Goal: Task Accomplishment & Management: Complete application form

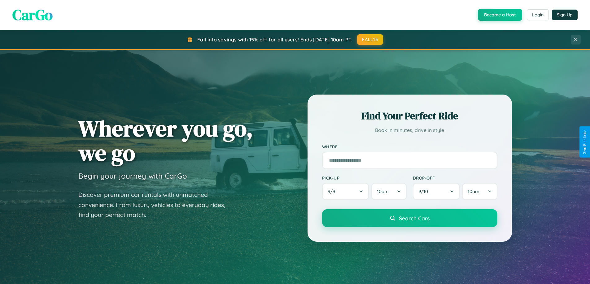
scroll to position [1191, 0]
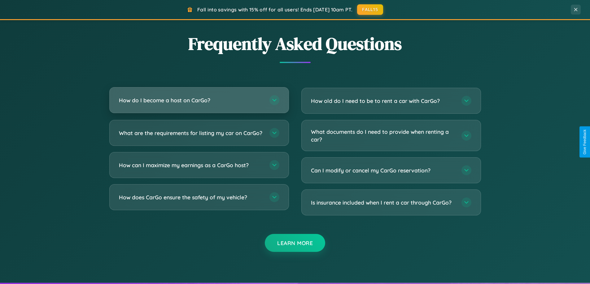
click at [199, 100] on h3 "How do I become a host on CarGo?" at bounding box center [191, 101] width 144 height 8
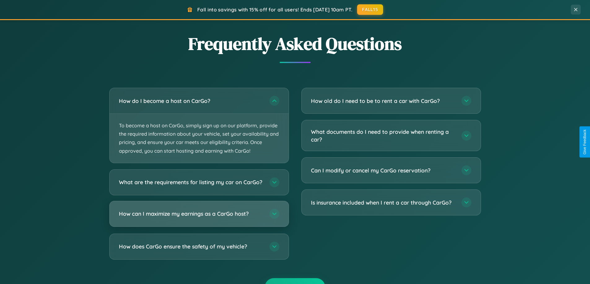
click at [199, 218] on h3 "How can I maximize my earnings as a CarGo host?" at bounding box center [191, 214] width 144 height 8
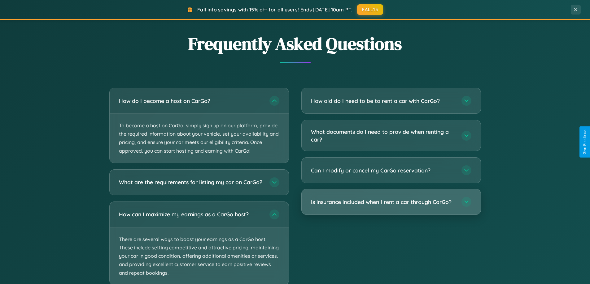
click at [391, 202] on h3 "Is insurance included when I rent a car through CarGo?" at bounding box center [383, 202] width 144 height 8
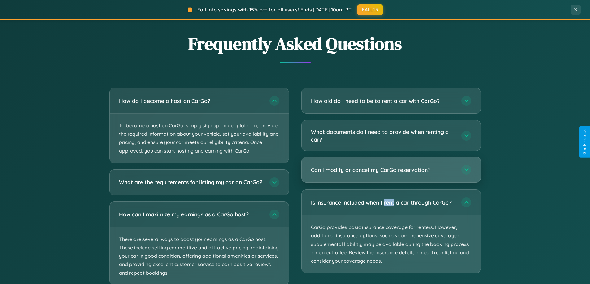
click at [391, 170] on h3 "Can I modify or cancel my CarGo reservation?" at bounding box center [383, 170] width 144 height 8
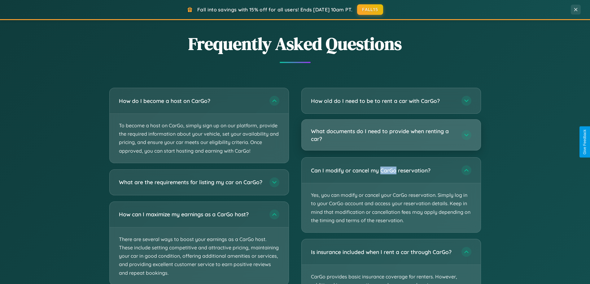
click at [391, 135] on h3 "What documents do I need to provide when renting a car?" at bounding box center [383, 135] width 144 height 15
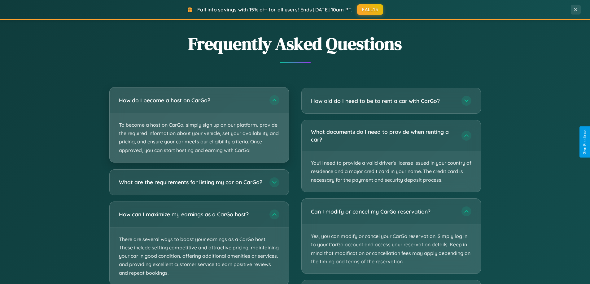
click at [199, 125] on p "To become a host on CarGo, simply sign up on our platform, provide the required…" at bounding box center [199, 137] width 179 height 49
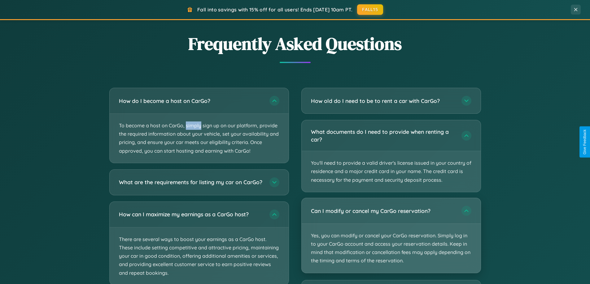
click at [391, 236] on p "Yes, you can modify or cancel your CarGo reservation. Simply log in to your Car…" at bounding box center [390, 248] width 179 height 49
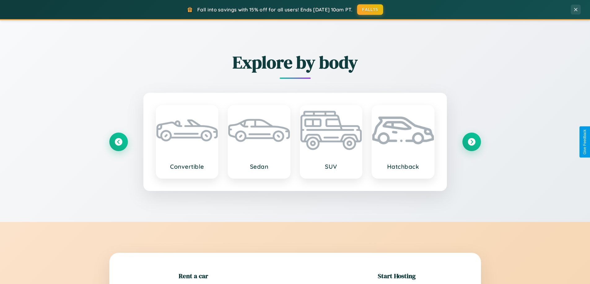
scroll to position [134, 0]
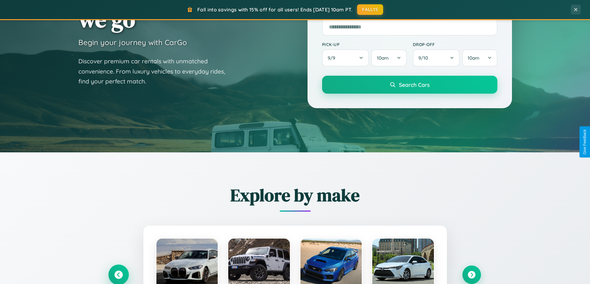
click at [118, 275] on icon at bounding box center [118, 275] width 8 height 8
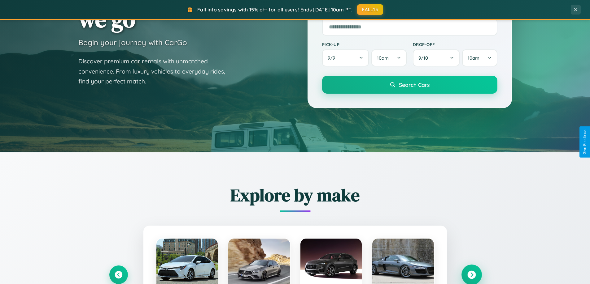
click at [471, 275] on icon at bounding box center [471, 275] width 8 height 8
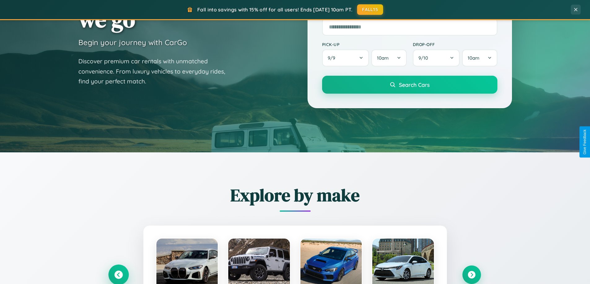
click at [118, 275] on icon at bounding box center [118, 275] width 8 height 8
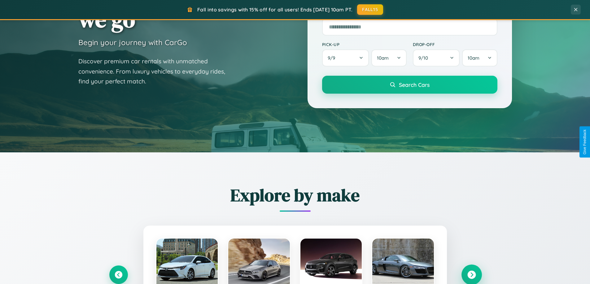
click at [471, 275] on icon at bounding box center [471, 275] width 8 height 8
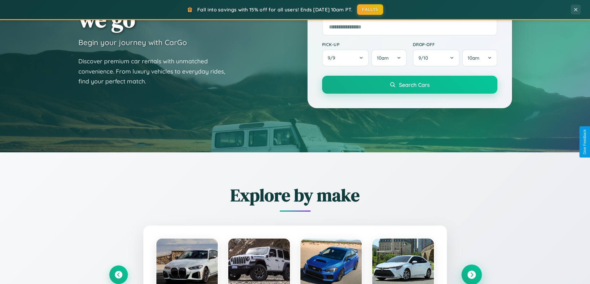
click at [471, 275] on icon at bounding box center [471, 275] width 8 height 8
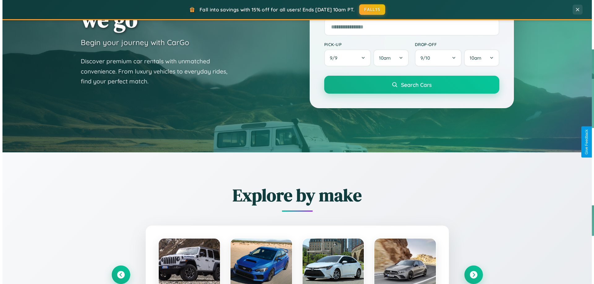
scroll to position [0, 0]
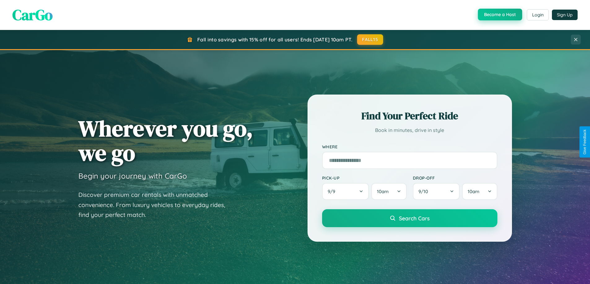
click at [499, 15] on button "Become a Host" at bounding box center [500, 15] width 44 height 12
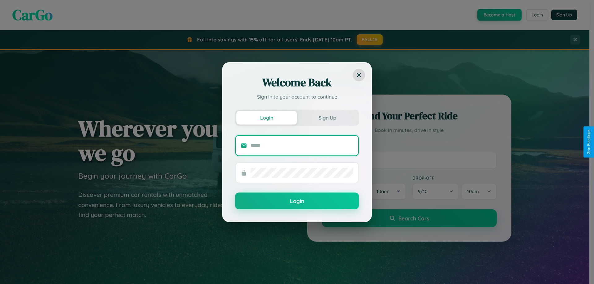
click at [302, 145] on input "text" at bounding box center [302, 146] width 103 height 10
type input "**********"
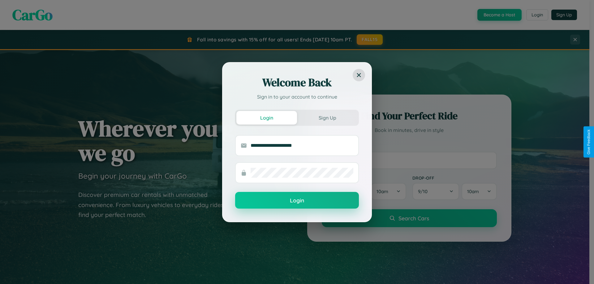
click at [297, 201] on button "Login" at bounding box center [297, 200] width 124 height 17
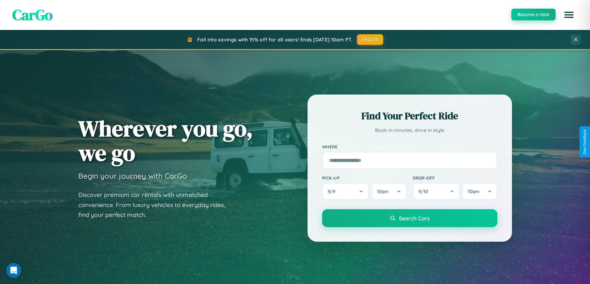
click at [533, 15] on button "Become a Host" at bounding box center [533, 15] width 44 height 12
